Goal: Check status: Check status

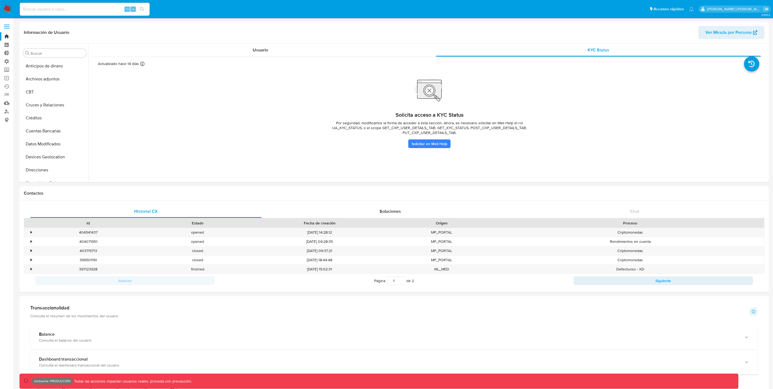
select select "10"
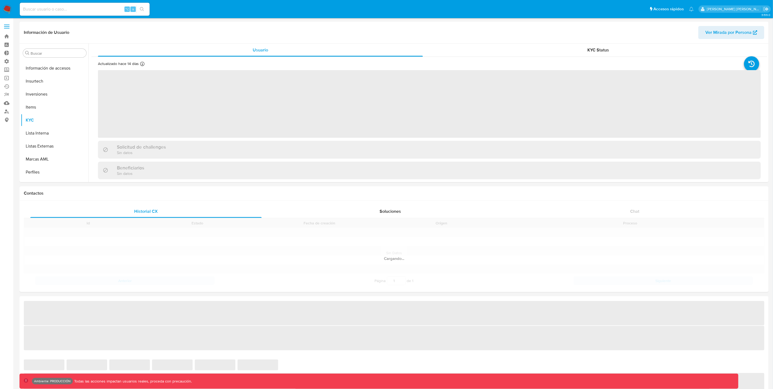
scroll to position [254, 0]
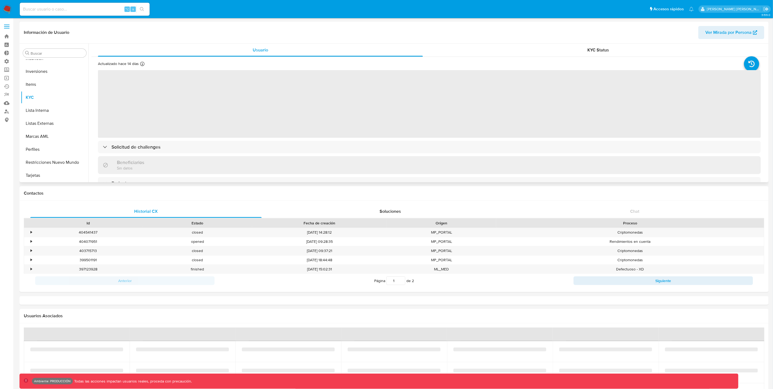
select select "10"
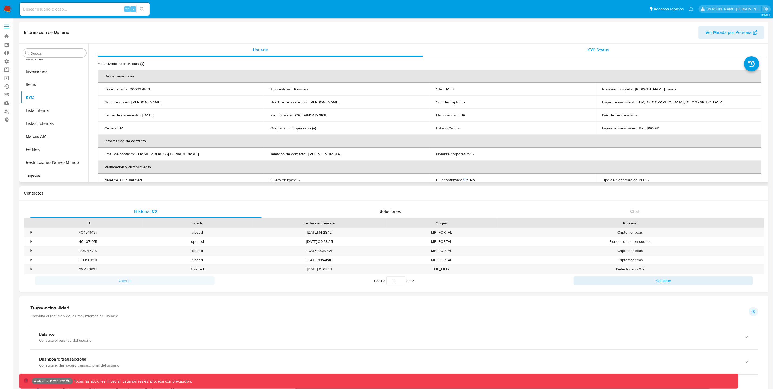
click at [592, 54] on div "KYC Status" at bounding box center [598, 50] width 325 height 13
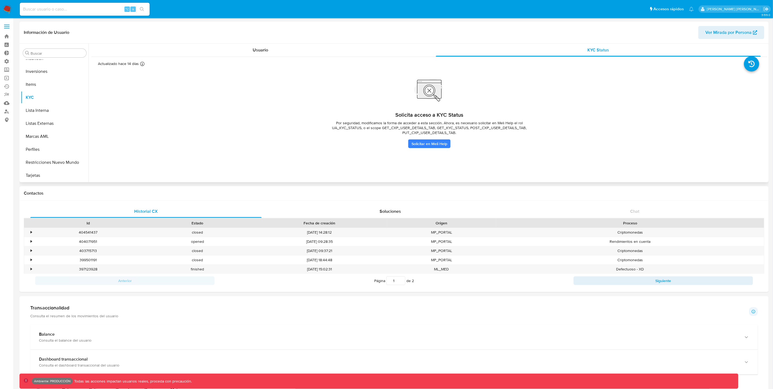
click at [444, 154] on div "Usuario KYC Status Actualizado hace 14 [PERSON_NAME] Creado: [DATE] 22:57:52 Ac…" at bounding box center [429, 112] width 676 height 136
click at [659, 108] on div "Solicita acceso a KYC Status Por seguridad, modificamos la forma de acceder a e…" at bounding box center [429, 115] width 663 height 65
click at [754, 60] on icon at bounding box center [751, 63] width 15 height 15
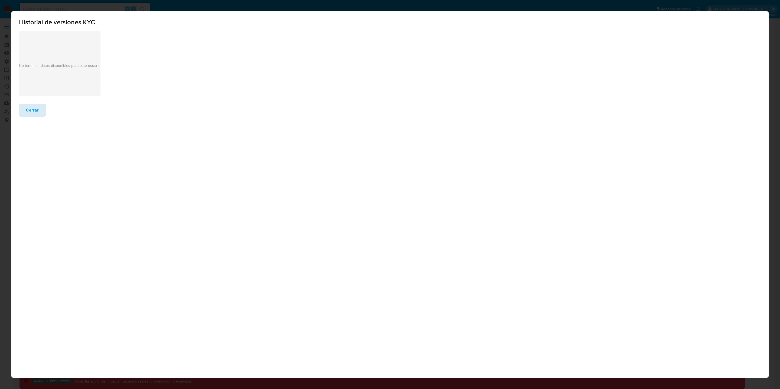
click at [32, 111] on span "Cerrar" at bounding box center [32, 110] width 13 height 12
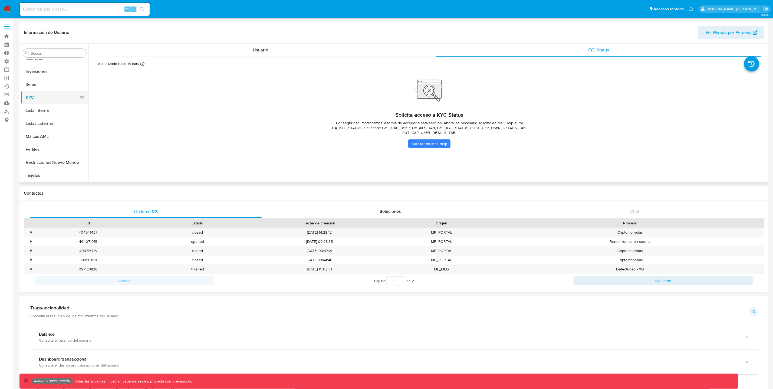
click at [33, 95] on button "KYC" at bounding box center [52, 97] width 63 height 13
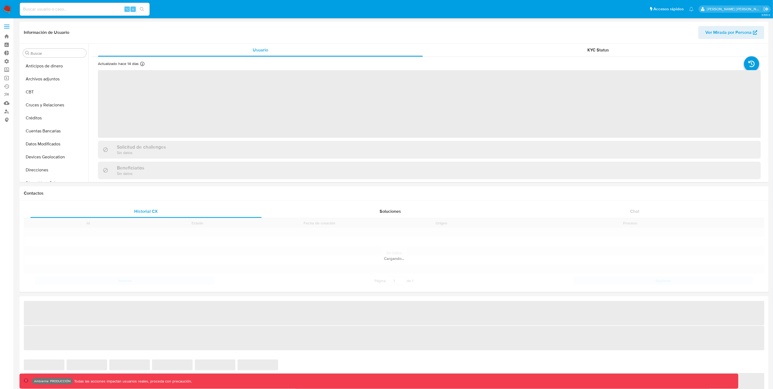
scroll to position [254, 0]
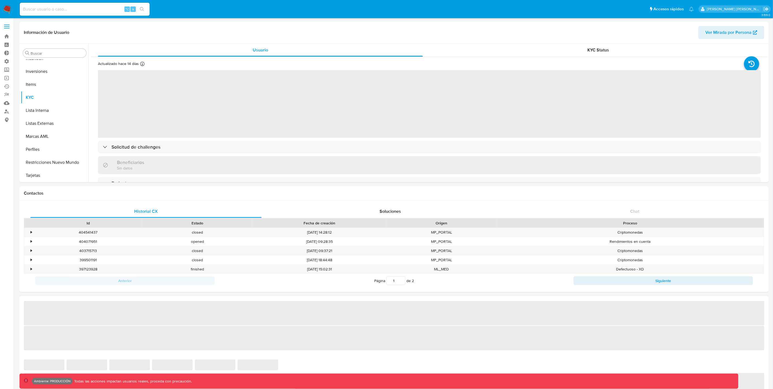
select select "10"
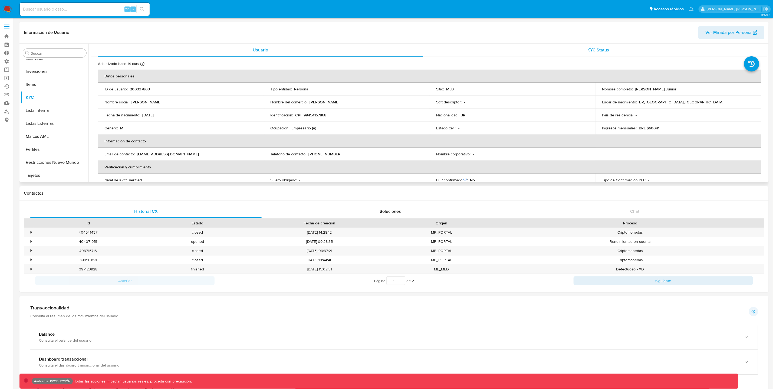
click at [595, 52] on span "KYC Status" at bounding box center [599, 50] width 22 height 6
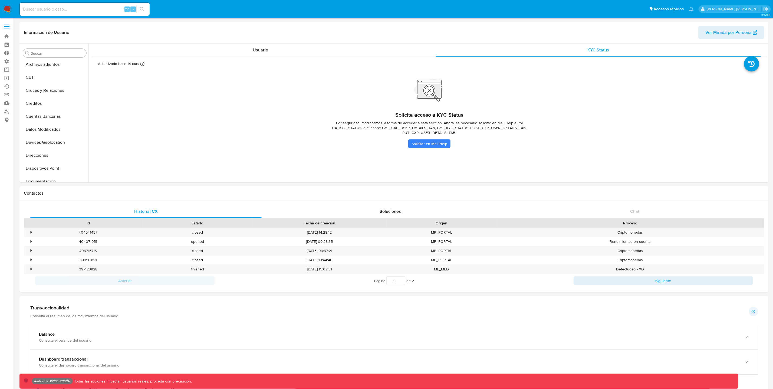
scroll to position [0, 0]
click at [767, 8] on icon "Salir" at bounding box center [766, 9] width 5 height 4
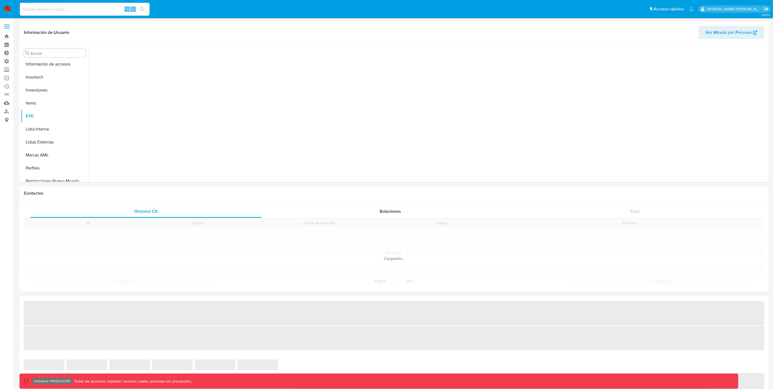
scroll to position [254, 0]
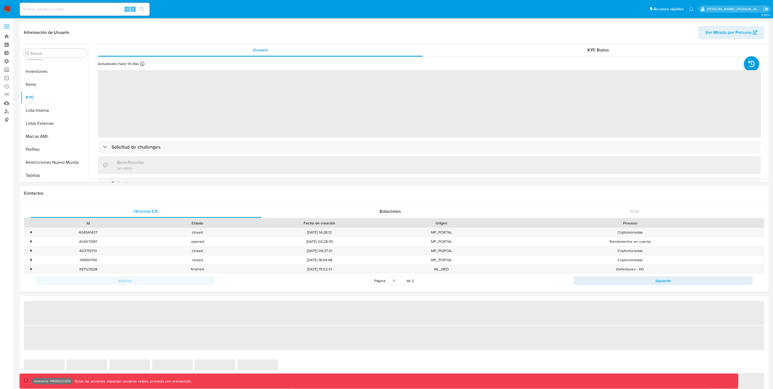
select select "10"
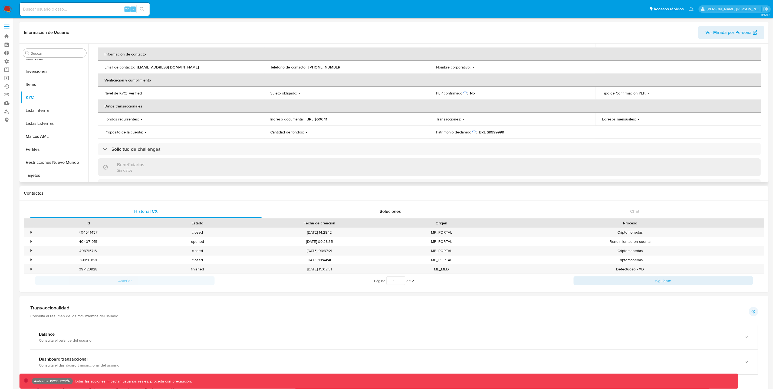
scroll to position [88, 0]
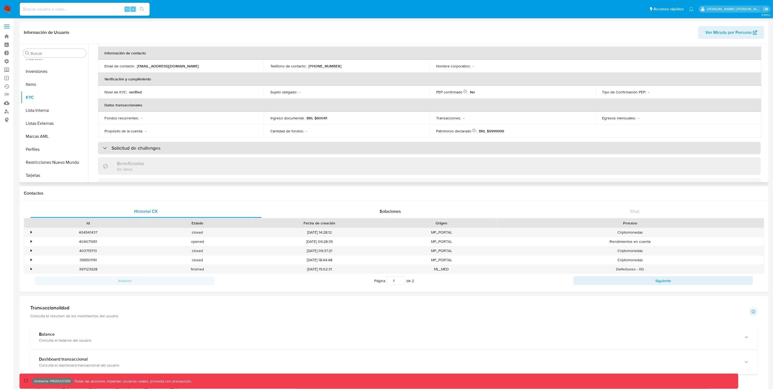
click at [107, 150] on div "Solicitud de challenges" at bounding box center [132, 148] width 58 height 6
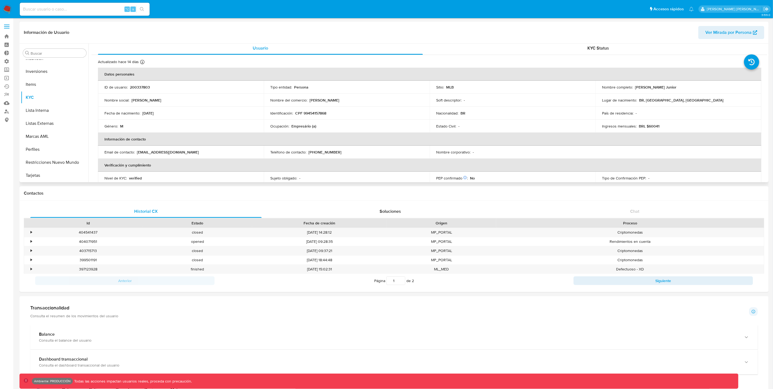
scroll to position [0, 0]
click at [593, 49] on span "KYC Status" at bounding box center [599, 50] width 22 height 6
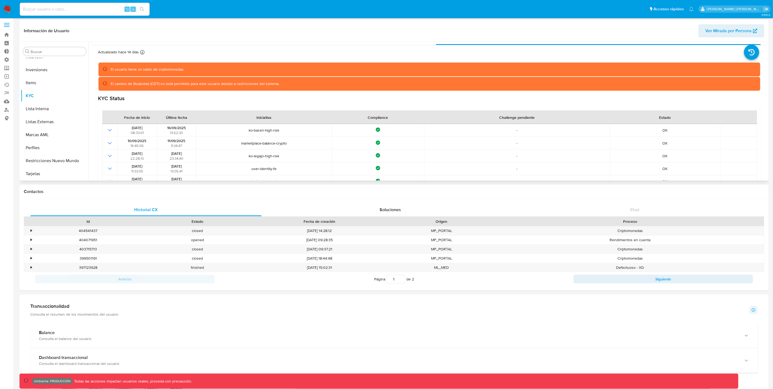
scroll to position [11, 0]
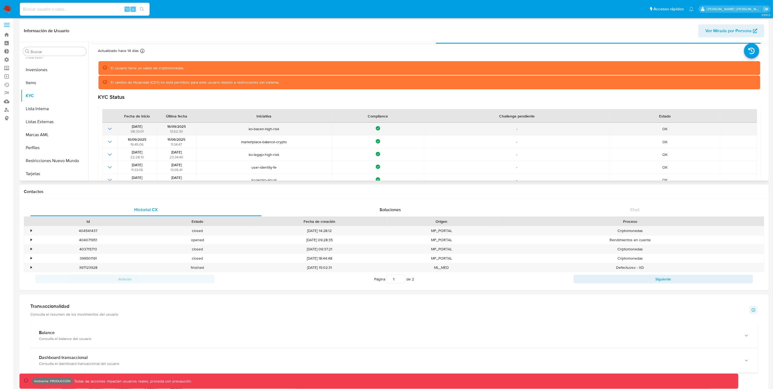
click at [113, 129] on icon "Mostrar operación" at bounding box center [110, 129] width 6 height 6
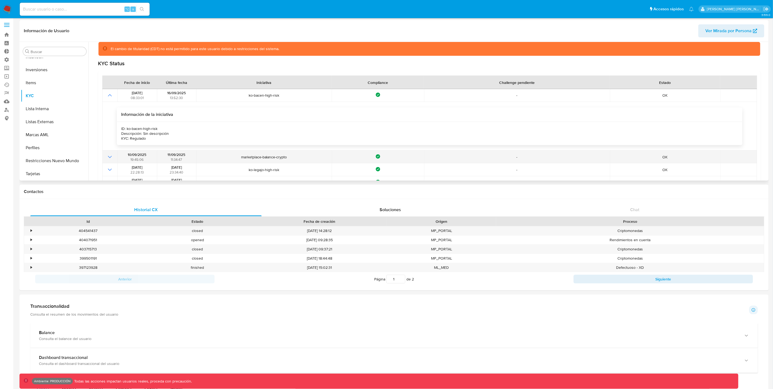
scroll to position [45, 0]
